Goal: Information Seeking & Learning: Check status

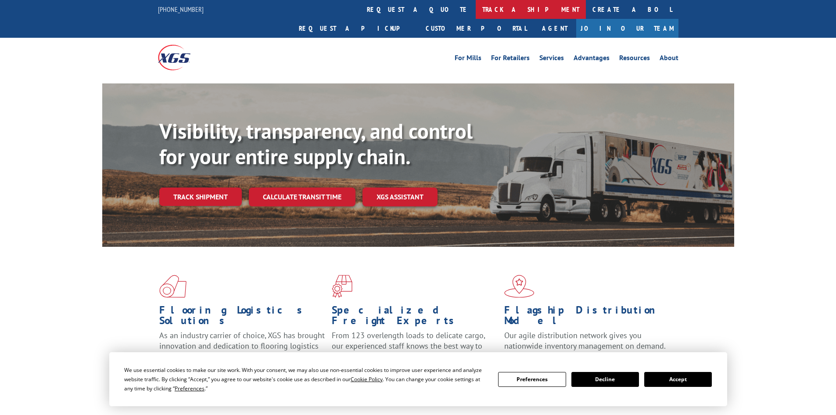
click at [476, 7] on link "track a shipment" at bounding box center [531, 9] width 110 height 19
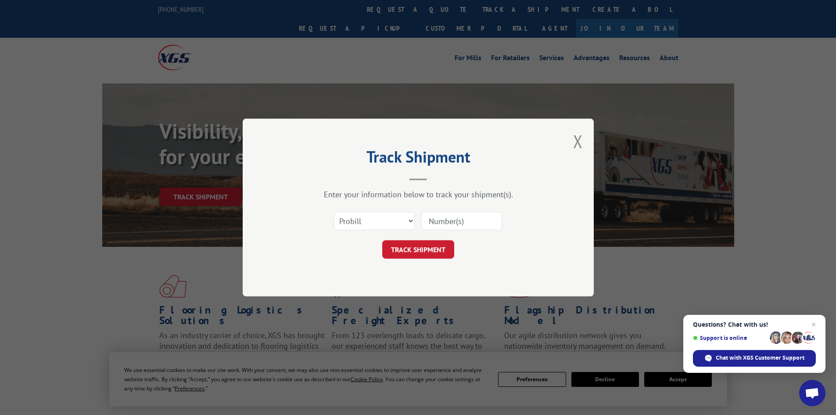
paste input "17521486"
type input "17521486"
click at [404, 249] on button "TRACK SHIPMENT" at bounding box center [418, 249] width 72 height 18
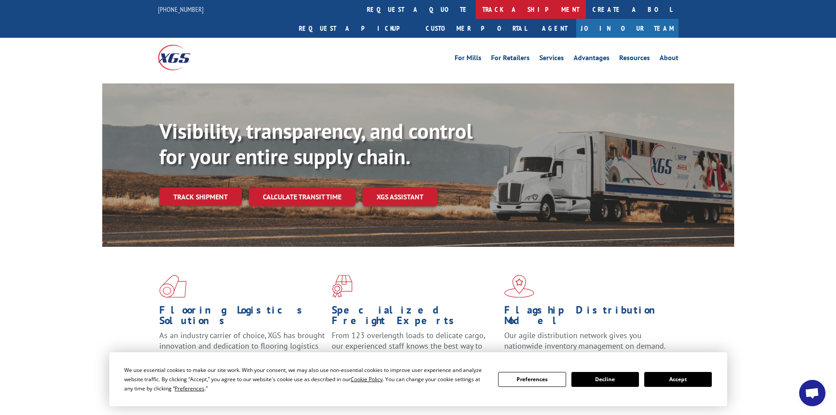
click at [476, 6] on link "track a shipment" at bounding box center [531, 9] width 110 height 19
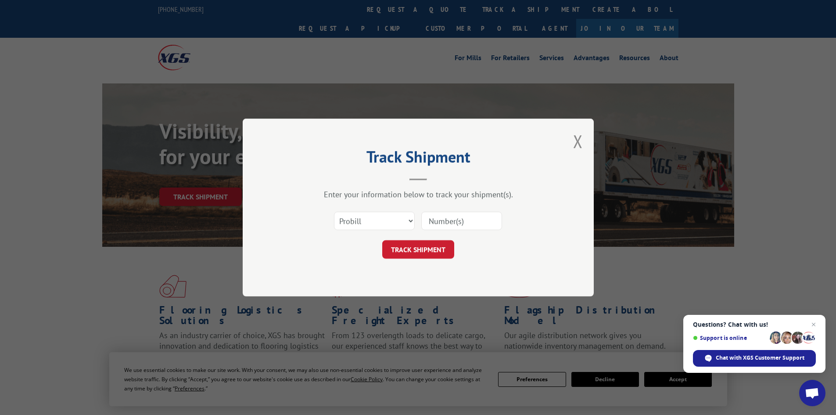
click at [431, 223] on input at bounding box center [461, 221] width 81 height 18
paste input "17516916"
type input "17516916"
click at [408, 249] on button "TRACK SHIPMENT" at bounding box center [418, 249] width 72 height 18
